Goal: Task Accomplishment & Management: Complete application form

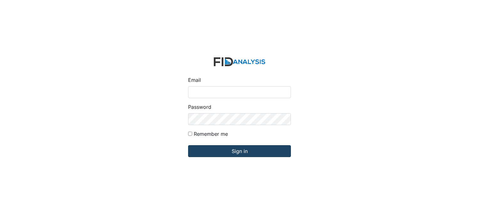
type input "[EMAIL_ADDRESS][DOMAIN_NAME]"
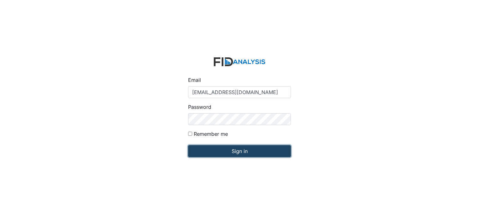
click at [216, 150] on input "Sign in" at bounding box center [239, 151] width 103 height 12
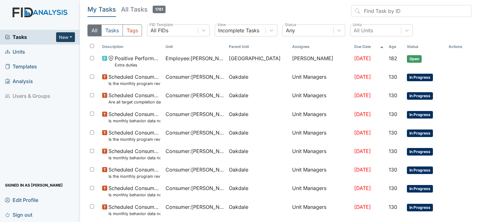
click at [67, 35] on button "New" at bounding box center [65, 37] width 19 height 10
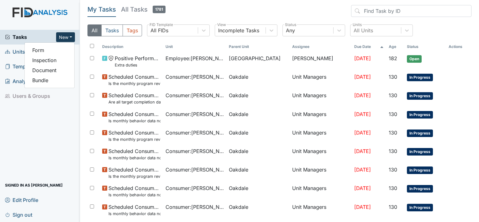
click at [17, 55] on span "Units" at bounding box center [15, 52] width 20 height 10
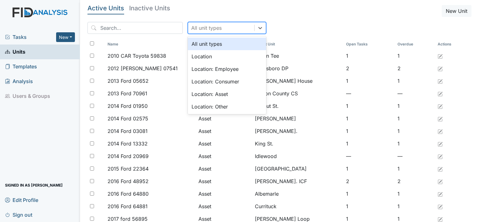
click at [212, 29] on div "All unit types" at bounding box center [221, 27] width 66 height 11
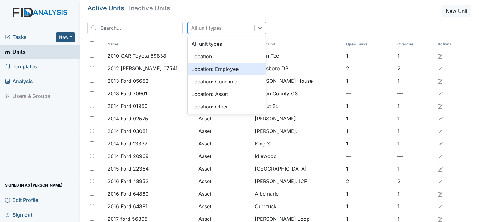
click at [201, 73] on div "Location: Employee" at bounding box center [227, 69] width 78 height 13
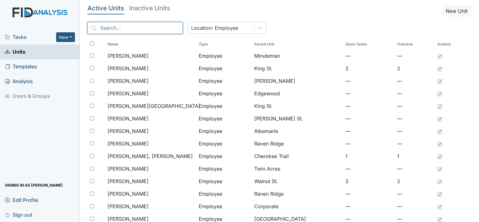
click at [133, 27] on input "search" at bounding box center [135, 28] width 95 height 12
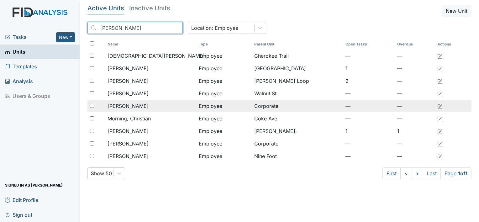
type input "[PERSON_NAME]"
click at [131, 105] on span "[PERSON_NAME]" at bounding box center [128, 106] width 41 height 8
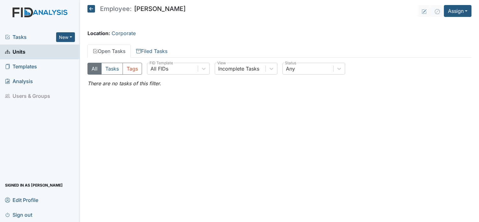
click at [88, 7] on icon at bounding box center [92, 9] width 8 height 8
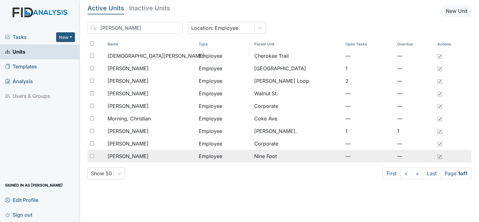
click at [137, 154] on span "[PERSON_NAME]" at bounding box center [128, 156] width 41 height 8
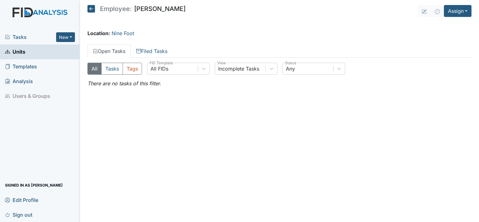
click at [122, 46] on link "Open Tasks" at bounding box center [109, 51] width 43 height 13
click at [123, 51] on link "Open Tasks" at bounding box center [109, 51] width 43 height 13
click at [113, 51] on link "Open Tasks" at bounding box center [109, 51] width 43 height 13
click at [455, 9] on button "Assign" at bounding box center [458, 11] width 28 height 12
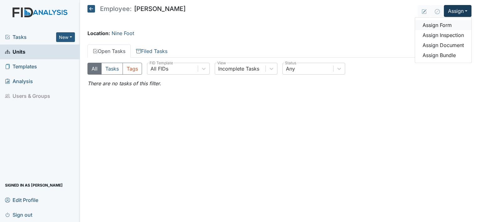
click at [446, 25] on link "Assign Form" at bounding box center [443, 25] width 56 height 10
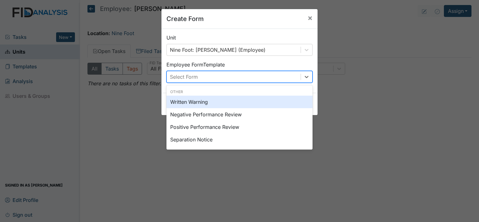
click at [279, 79] on div "Select Form" at bounding box center [234, 76] width 134 height 11
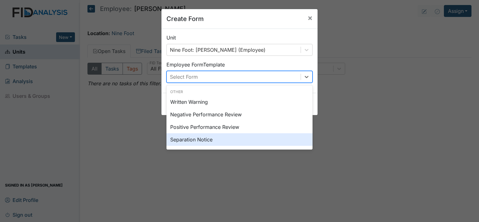
click at [245, 141] on div "Separation Notice" at bounding box center [240, 139] width 146 height 13
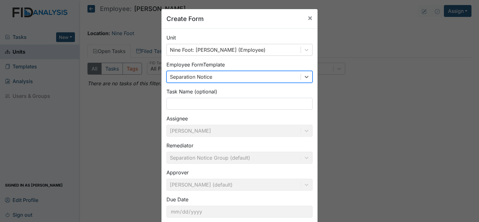
scroll to position [36, 0]
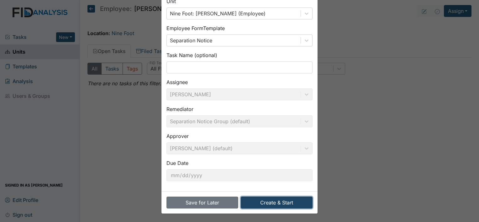
click at [267, 202] on button "Create & Start" at bounding box center [277, 203] width 72 height 12
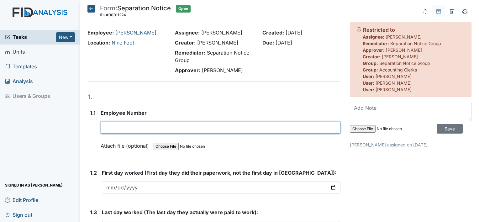
click at [127, 128] on input "text" at bounding box center [221, 128] width 240 height 12
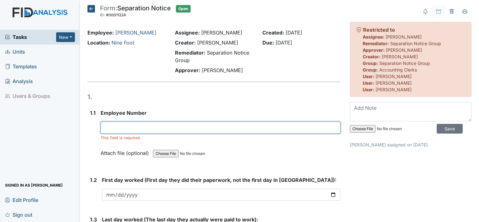
click at [131, 129] on input "text" at bounding box center [221, 128] width 240 height 12
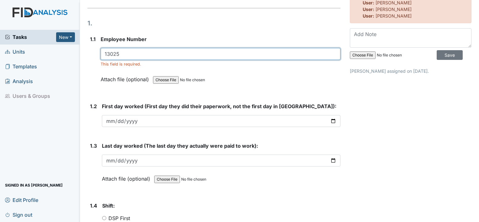
scroll to position [74, 0]
type input "13025"
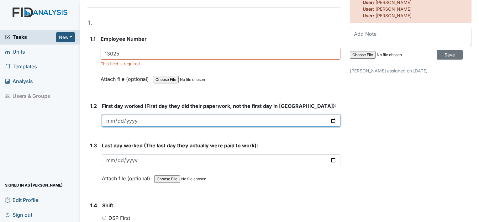
click at [128, 122] on input "date" at bounding box center [221, 121] width 239 height 12
click at [110, 121] on input "date" at bounding box center [221, 121] width 239 height 12
type input "[DATE]"
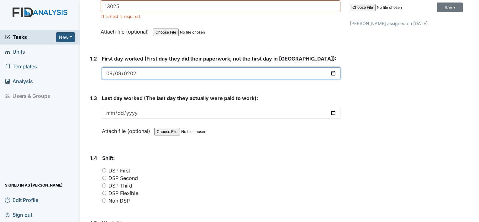
scroll to position [124, 0]
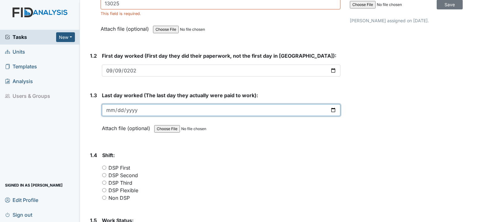
click at [111, 112] on input "date" at bounding box center [221, 110] width 239 height 12
type input "[DATE]"
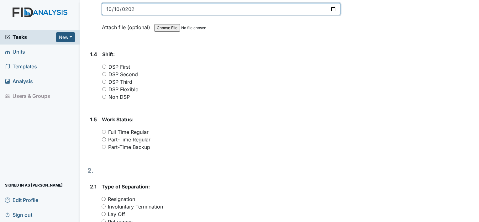
scroll to position [226, 0]
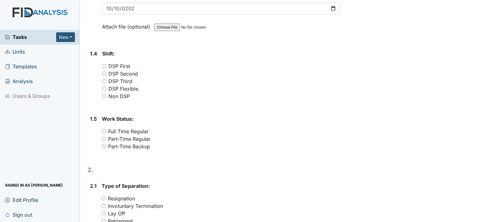
click at [117, 64] on label "DSP First" at bounding box center [120, 66] width 22 height 8
click at [106, 64] on input "DSP First" at bounding box center [104, 66] width 4 height 4
radio input "true"
click at [120, 129] on label "Full Time Regular" at bounding box center [128, 132] width 40 height 8
click at [106, 129] on input "Full Time Regular" at bounding box center [104, 131] width 4 height 4
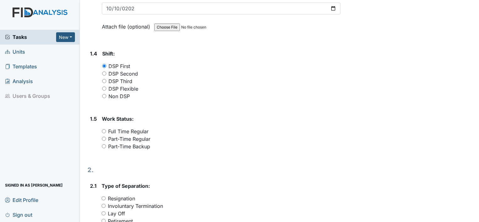
radio input "true"
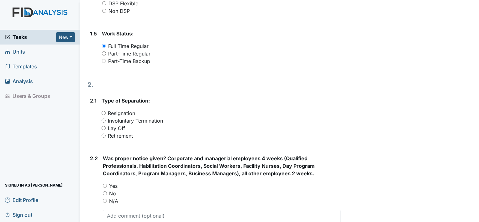
scroll to position [312, 0]
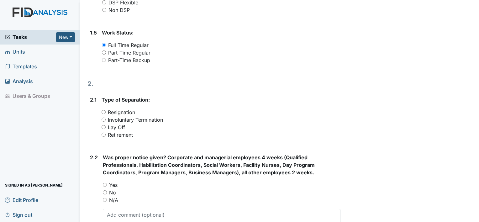
click at [122, 120] on label "Involuntary Termination" at bounding box center [135, 120] width 55 height 8
click at [106, 120] on input "Involuntary Termination" at bounding box center [104, 120] width 4 height 4
radio input "true"
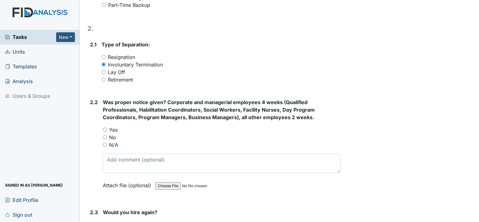
scroll to position [372, 0]
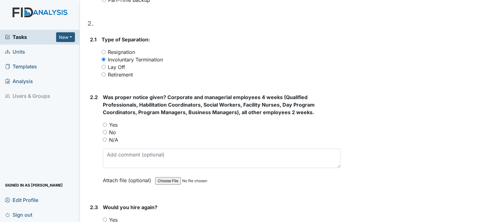
click at [110, 134] on label "No" at bounding box center [112, 133] width 7 height 8
click at [107, 134] on input "No" at bounding box center [105, 132] width 4 height 4
radio input "true"
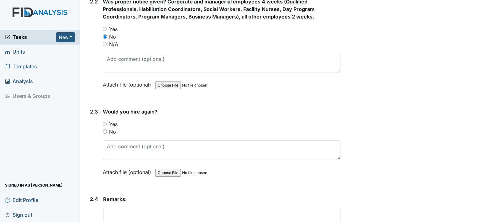
scroll to position [471, 0]
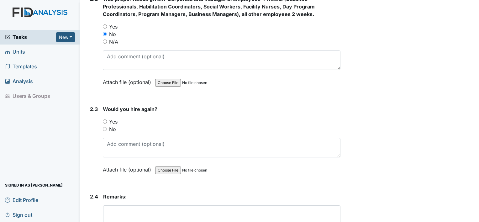
click at [114, 128] on label "No" at bounding box center [112, 130] width 7 height 8
click at [107, 128] on input "No" at bounding box center [105, 129] width 4 height 4
radio input "true"
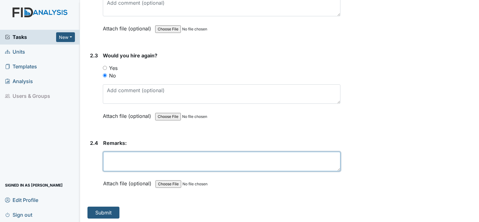
click at [107, 152] on textarea at bounding box center [222, 161] width 238 height 19
click at [266, 158] on textarea "DSP was observed on camera sleeping in the living area on 10." at bounding box center [222, 161] width 238 height 19
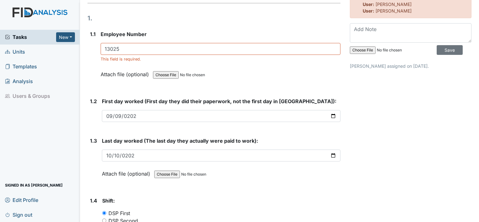
scroll to position [0, 0]
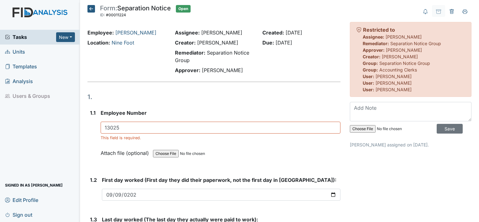
type textarea "DSP was observed on camera sleeping in the living area on 10.10.25. He was asle…"
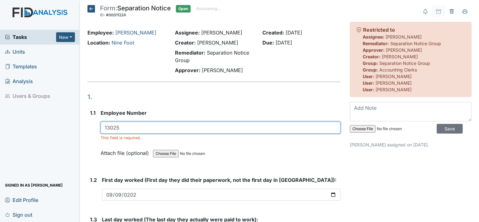
click at [239, 129] on input "13025" at bounding box center [221, 128] width 240 height 12
type input "13025"
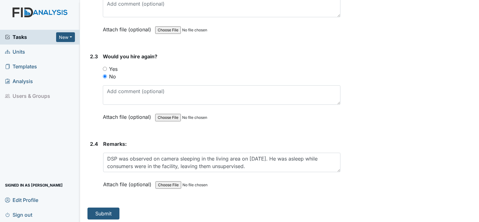
scroll to position [524, 0]
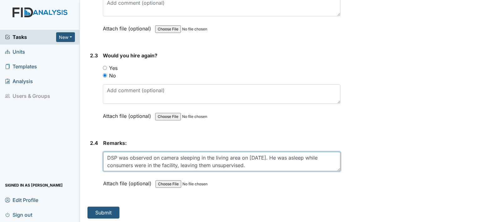
click at [257, 164] on textarea "DSP was observed on camera sleeping in the living area on 10.10.25. He was asle…" at bounding box center [222, 161] width 238 height 19
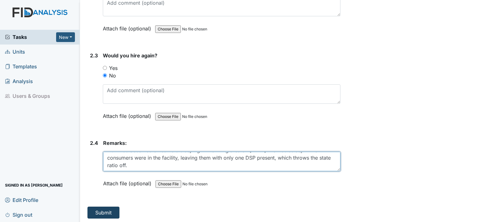
type textarea "DSP was observed on camera sleeping in the living area on [DATE]. He was asleep…"
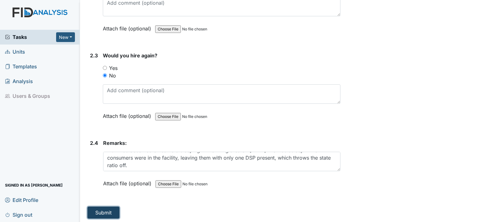
click at [103, 211] on button "Submit" at bounding box center [104, 213] width 32 height 12
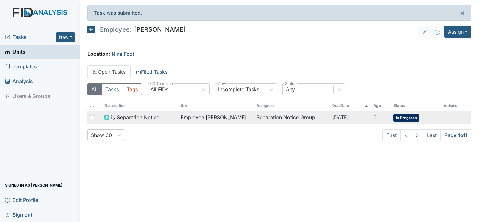
click at [286, 117] on td "Separation Notice Group" at bounding box center [292, 117] width 76 height 13
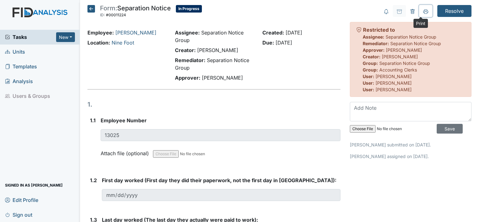
click at [422, 7] on button at bounding box center [426, 11] width 13 height 12
